Goal: Information Seeking & Learning: Check status

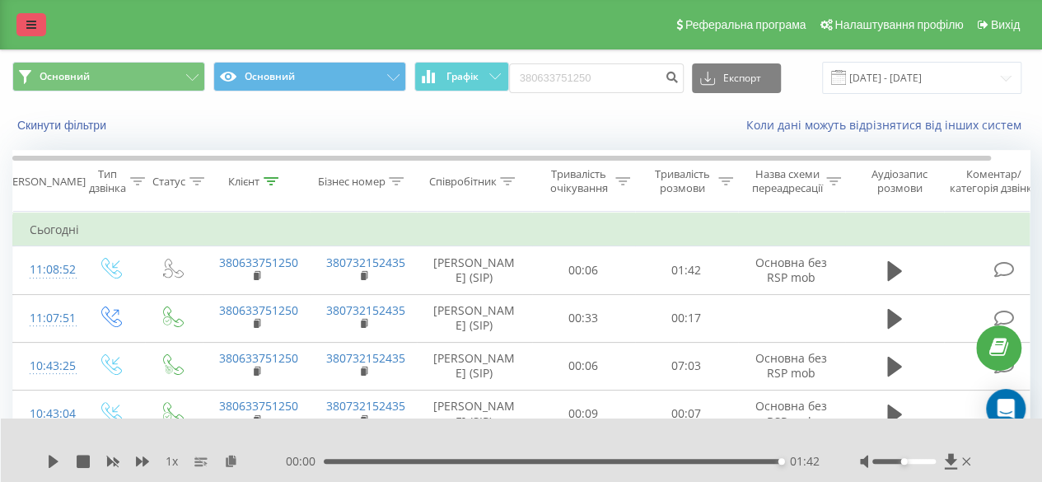
click at [33, 25] on icon at bounding box center [31, 25] width 10 height 12
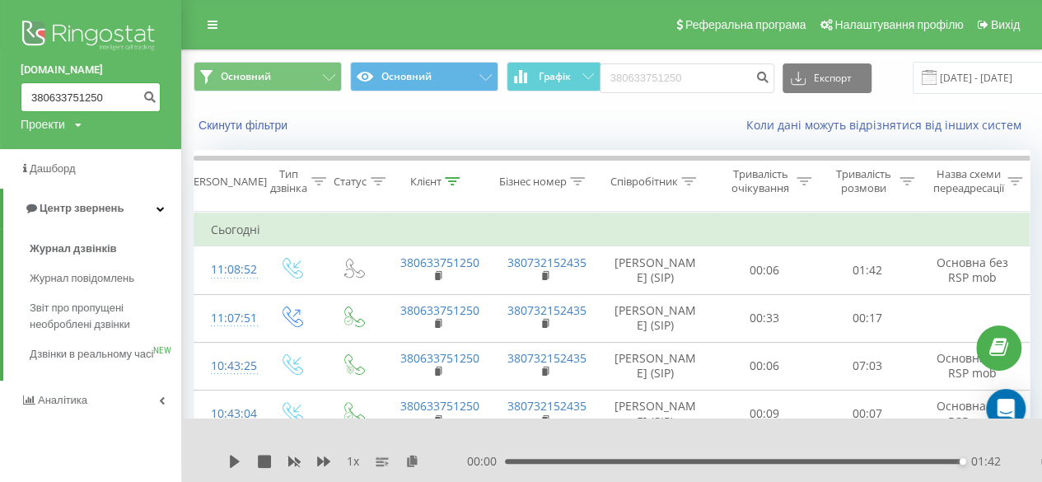
paste input "380631847672"
drag, startPoint x: 105, startPoint y: 95, endPoint x: 2, endPoint y: 130, distance: 108.9
click at [1, 130] on div "[DOMAIN_NAME] 380380631847672 Проекти [DOMAIN_NAME]" at bounding box center [90, 74] width 181 height 149
drag, startPoint x: 61, startPoint y: 96, endPoint x: 2, endPoint y: 95, distance: 58.5
click at [0, 97] on div "[DOMAIN_NAME] 380380631847672 Проекти [DOMAIN_NAME]" at bounding box center [90, 74] width 181 height 149
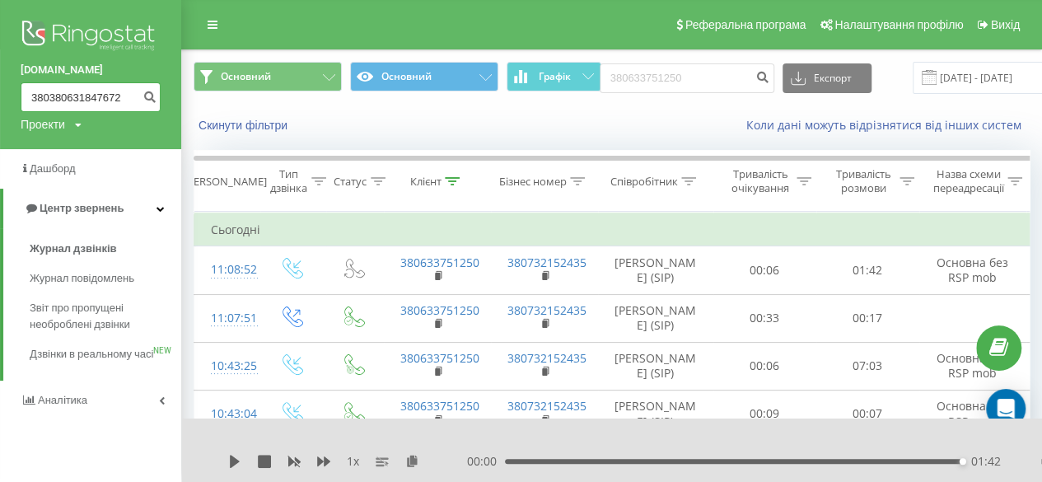
paste input "631847672"
type input "380631847672"
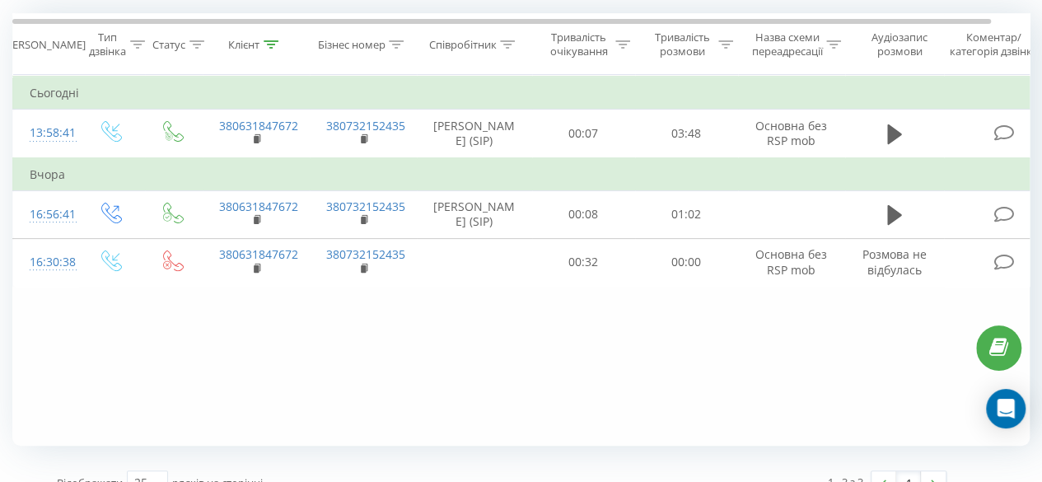
scroll to position [162, 0]
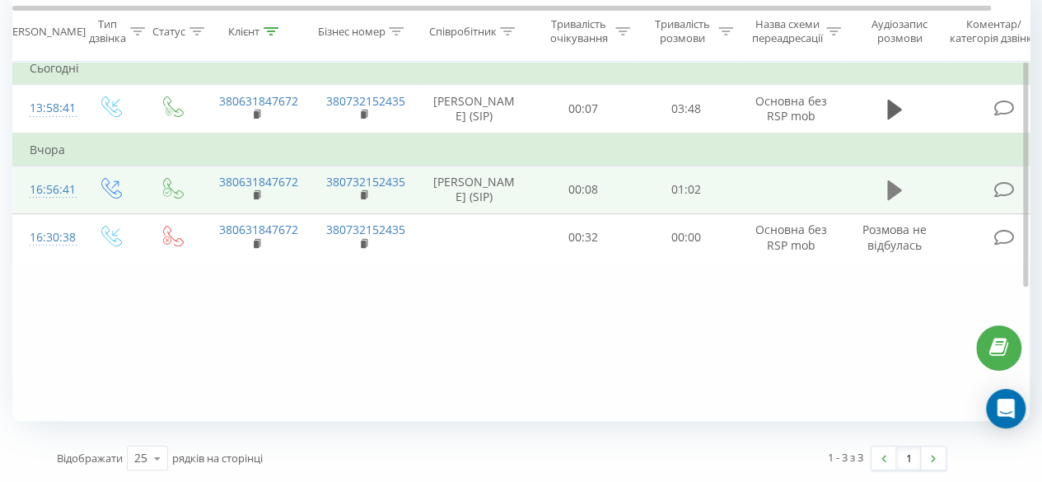
click at [885, 203] on button at bounding box center [895, 190] width 25 height 25
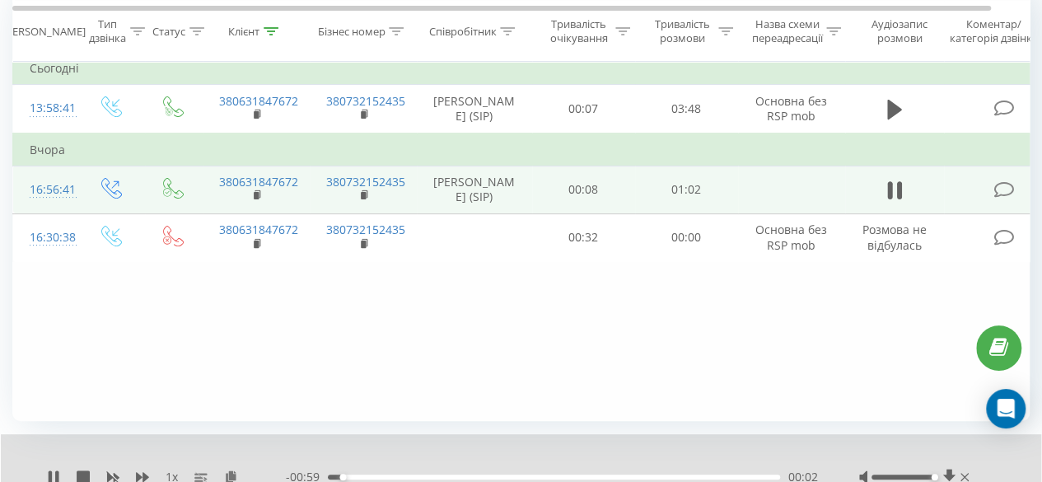
drag, startPoint x: 905, startPoint y: 476, endPoint x: 938, endPoint y: 476, distance: 33.0
click at [938, 476] on div at bounding box center [917, 477] width 114 height 16
click at [661, 471] on div "00:00 01:01 01:01" at bounding box center [552, 477] width 532 height 16
click at [661, 477] on div "00:45" at bounding box center [554, 477] width 452 height 5
click at [56, 477] on icon at bounding box center [54, 477] width 10 height 13
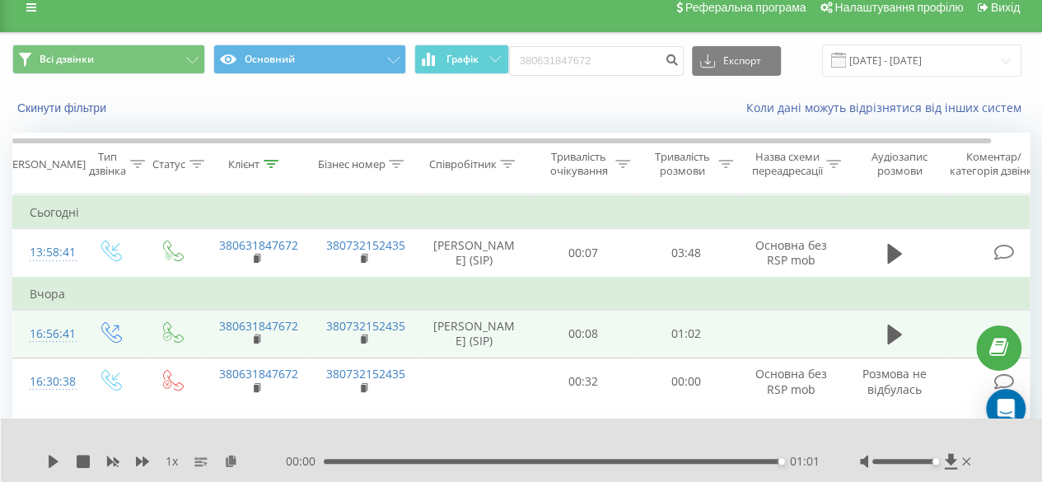
scroll to position [0, 0]
